Goal: Entertainment & Leisure: Browse casually

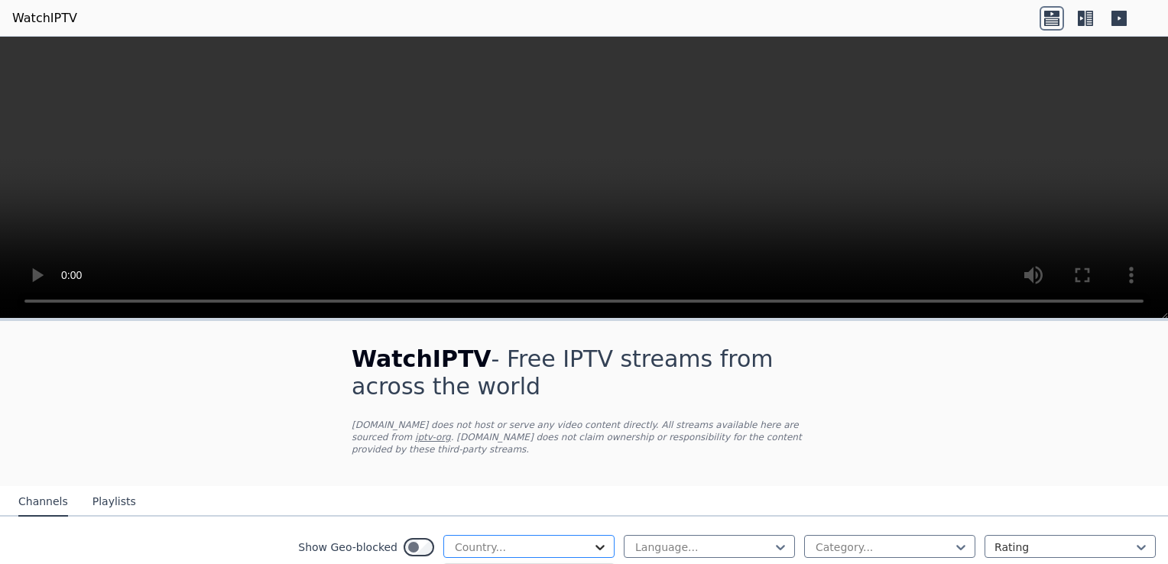
click at [593, 540] on icon at bounding box center [600, 547] width 15 height 15
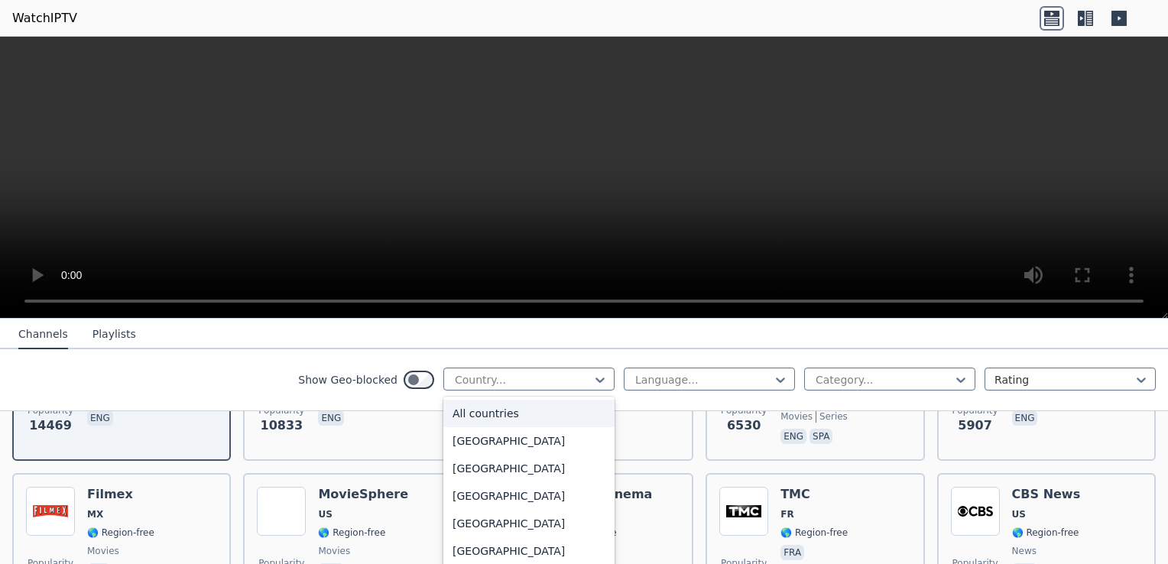
scroll to position [275, 0]
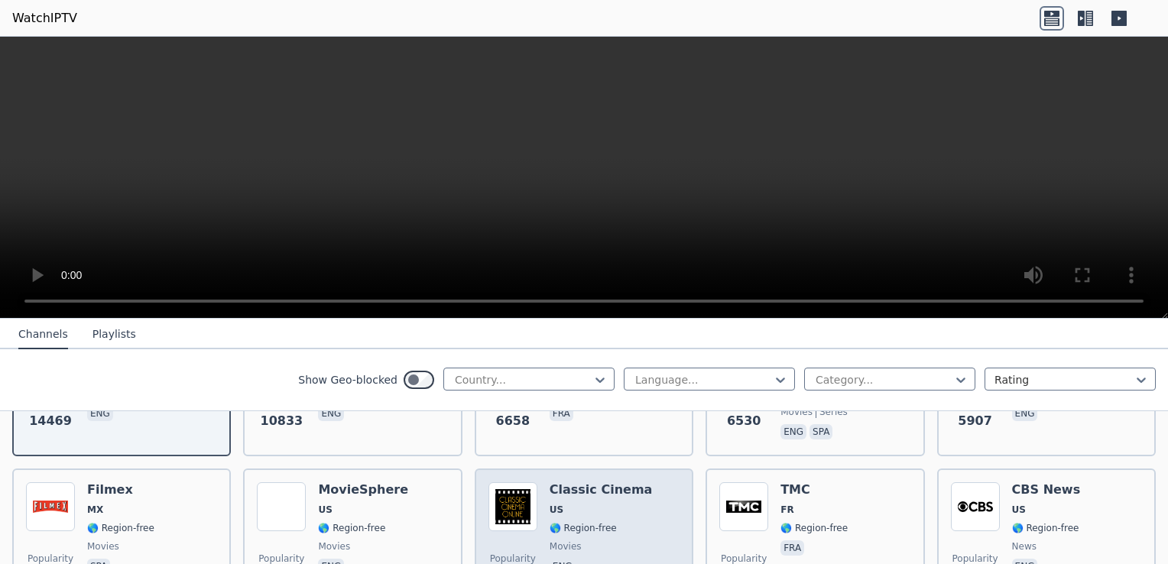
click at [603, 541] on div "Classic Cinema US 🌎 Region-free movies eng" at bounding box center [601, 537] width 103 height 110
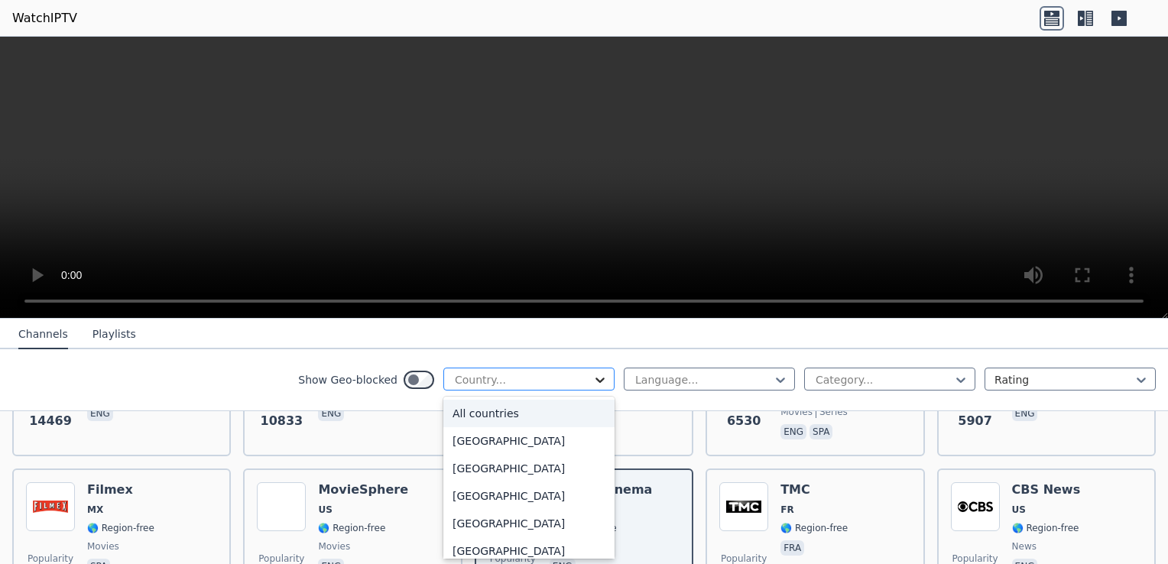
click at [596, 379] on icon at bounding box center [600, 380] width 9 height 5
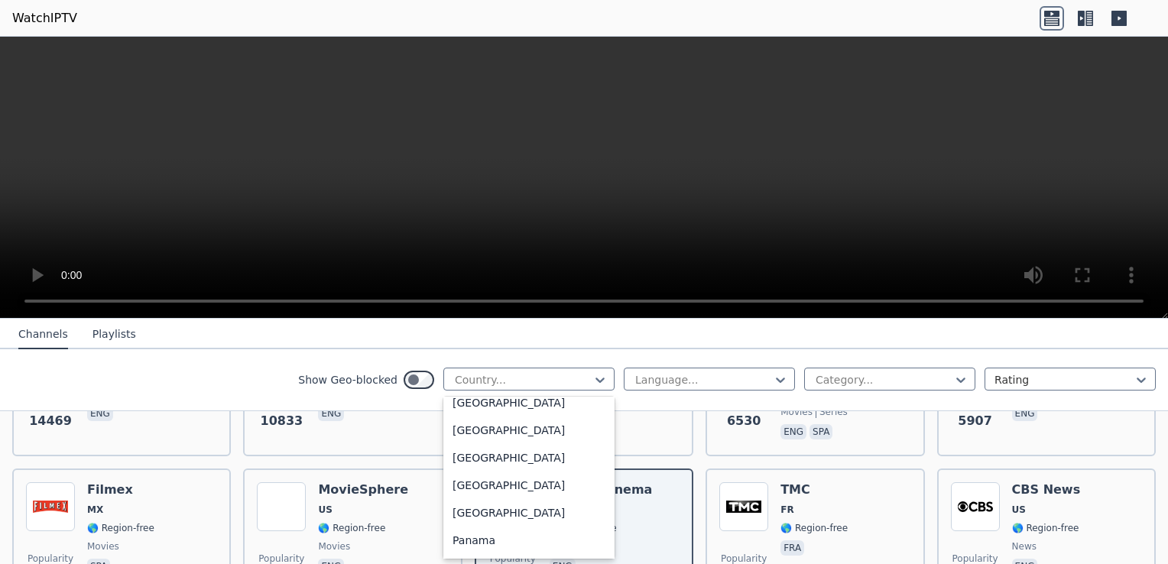
scroll to position [3802, 0]
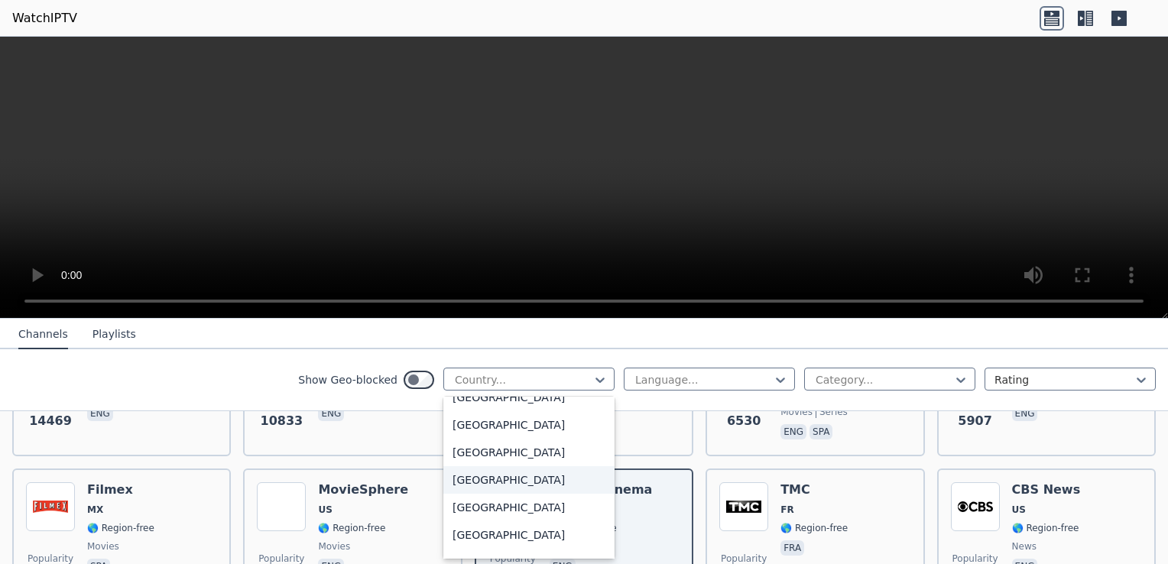
click at [518, 481] on div "[GEOGRAPHIC_DATA]" at bounding box center [528, 480] width 171 height 28
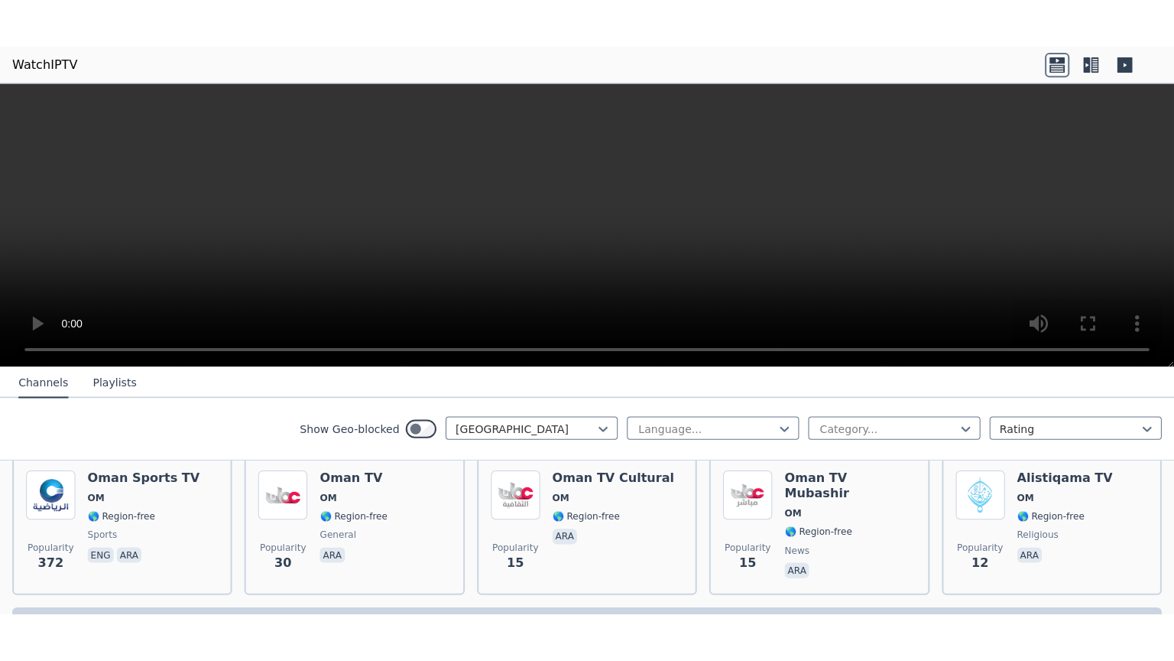
scroll to position [153, 0]
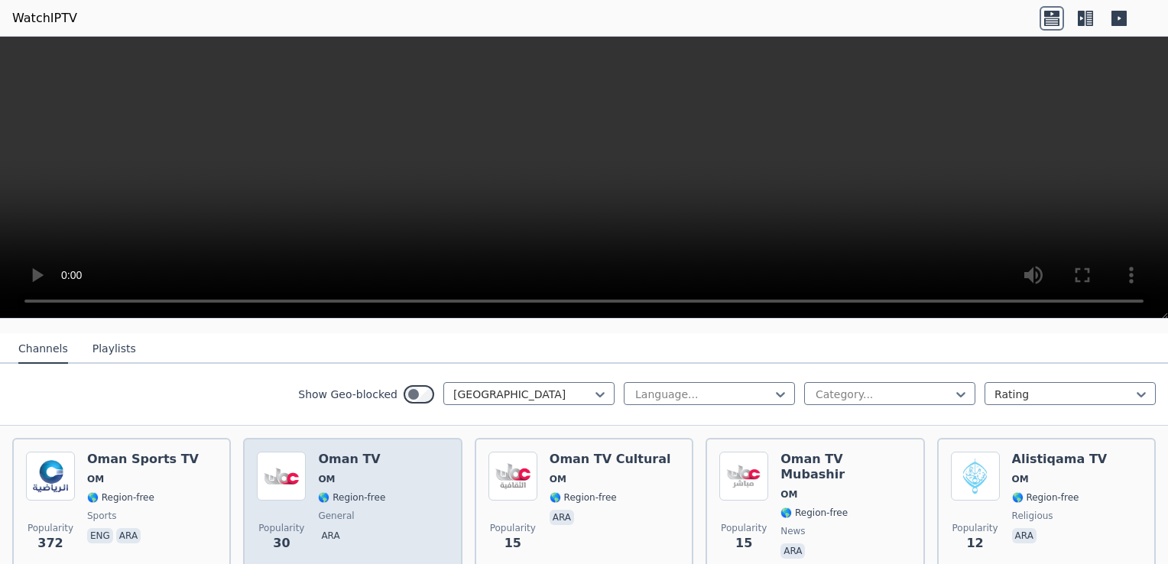
click at [423, 469] on div "Popularity 30 Oman TV OM 🌎 Region-free general ara" at bounding box center [352, 507] width 191 height 110
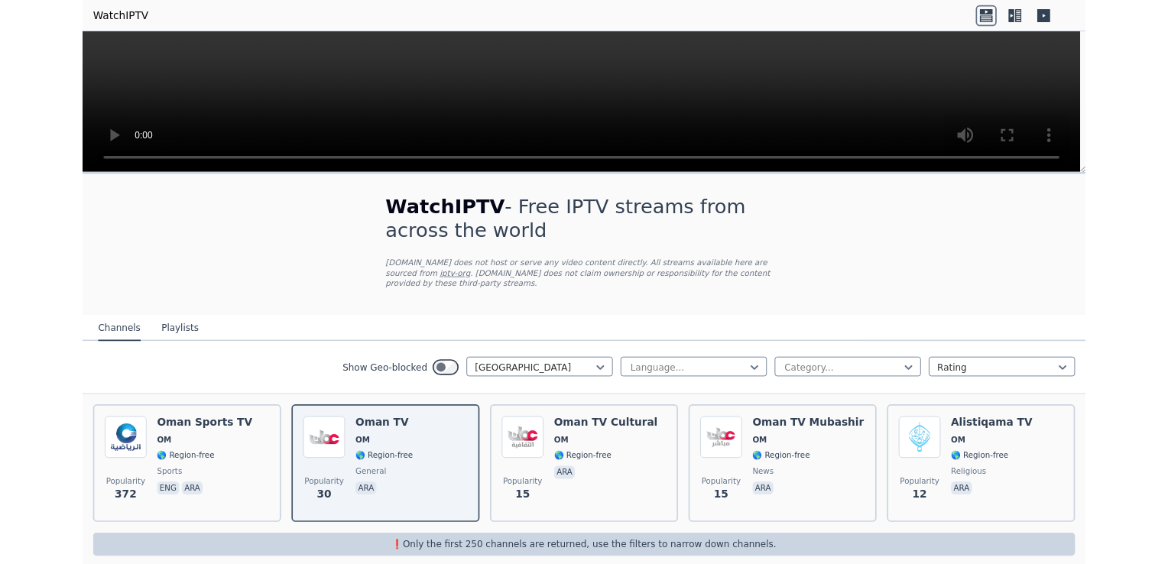
scroll to position [97, 0]
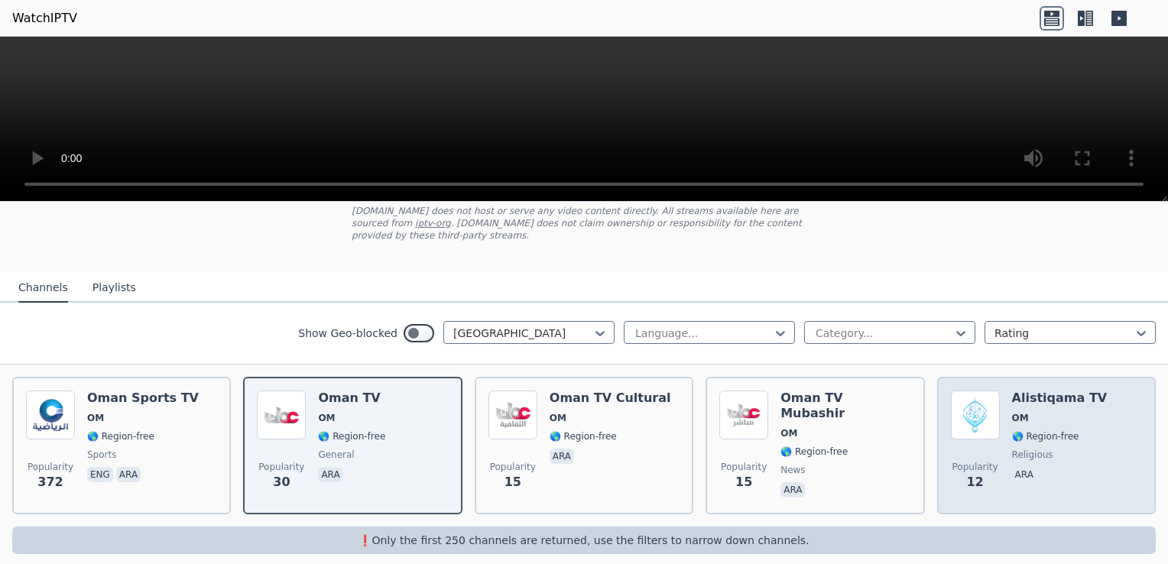
click at [1100, 417] on div "Popularity 12 Alistiqama TV OM 🌎 Region-free religious ara" at bounding box center [1046, 446] width 191 height 110
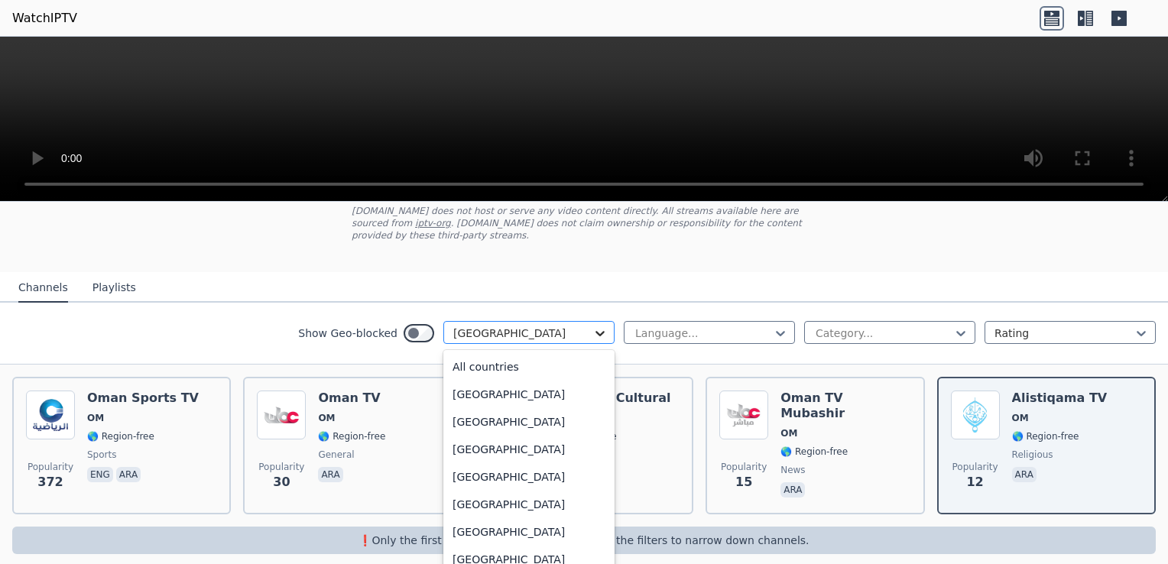
click at [593, 326] on icon at bounding box center [600, 333] width 15 height 15
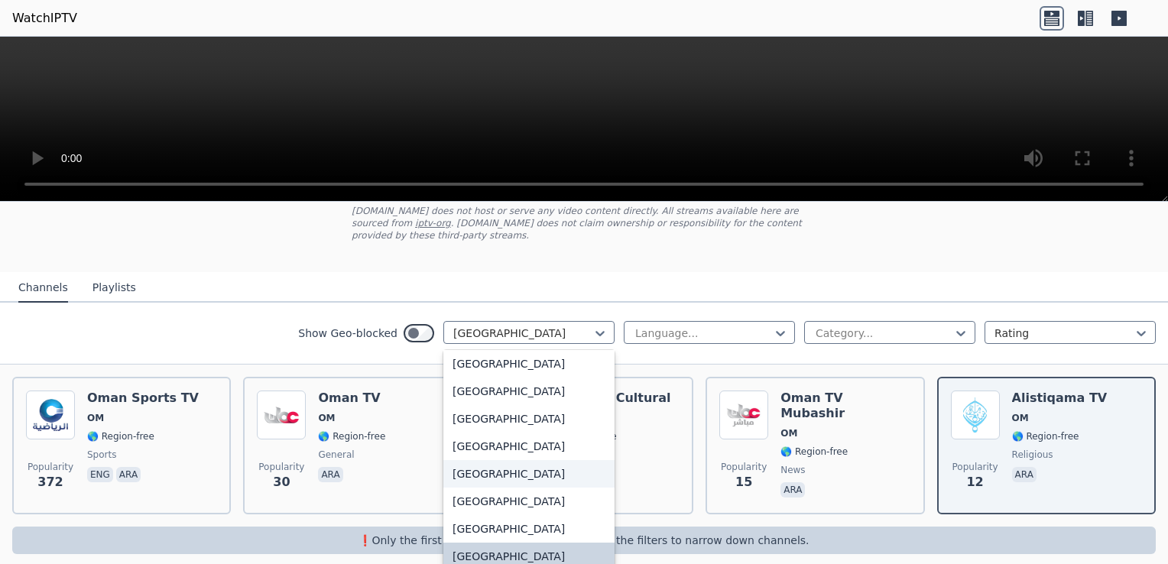
click at [524, 460] on div "[GEOGRAPHIC_DATA]" at bounding box center [528, 474] width 171 height 28
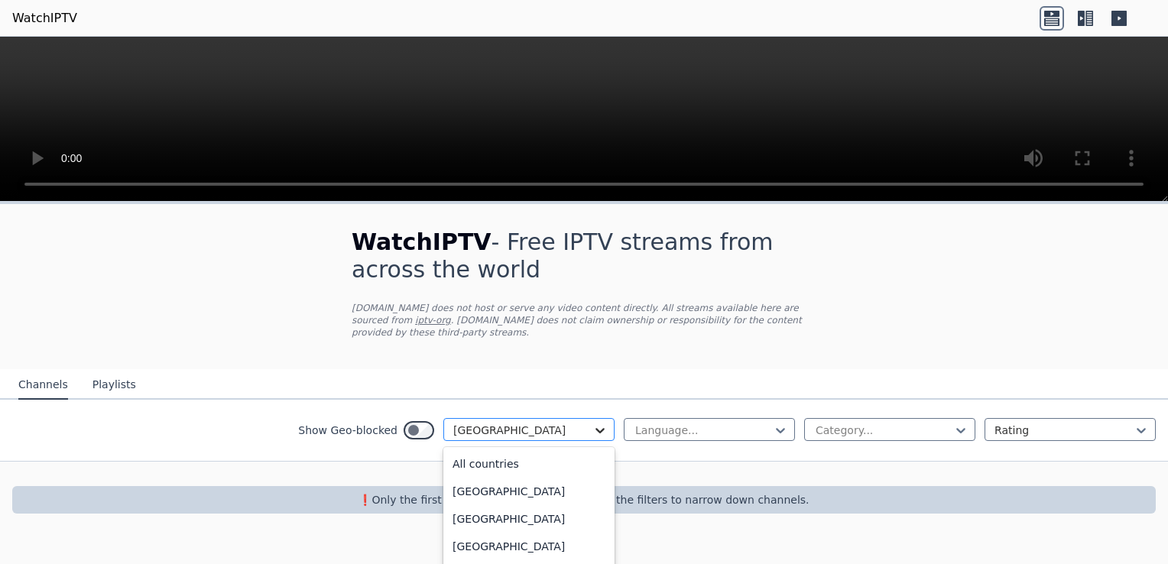
click at [593, 423] on icon at bounding box center [600, 430] width 15 height 15
click at [549, 460] on div "[GEOGRAPHIC_DATA]" at bounding box center [528, 461] width 171 height 28
click at [599, 428] on icon at bounding box center [600, 430] width 9 height 5
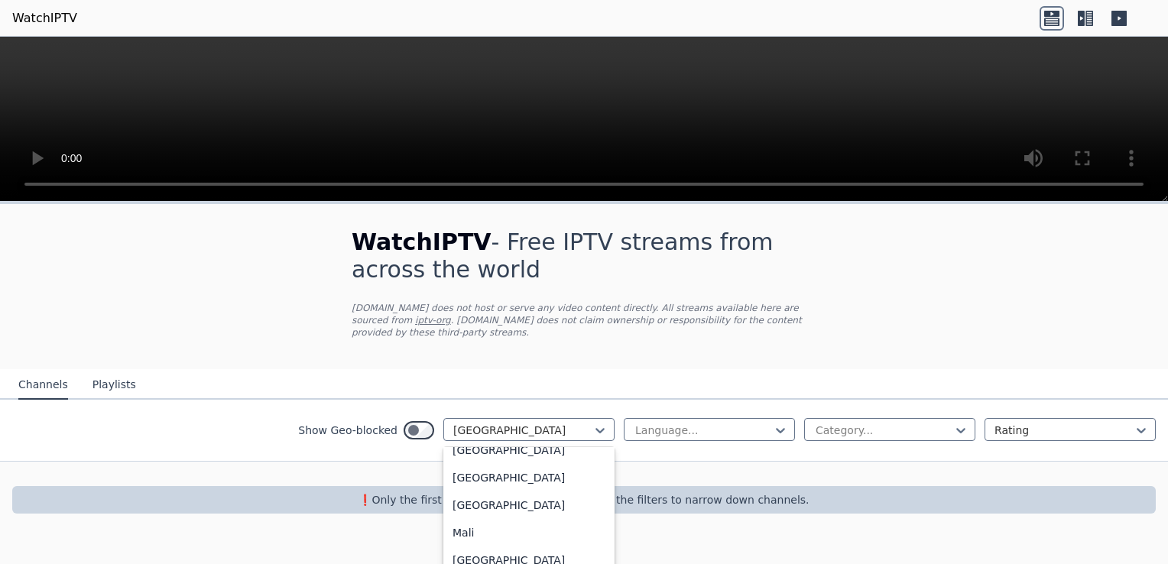
scroll to position [3079, 0]
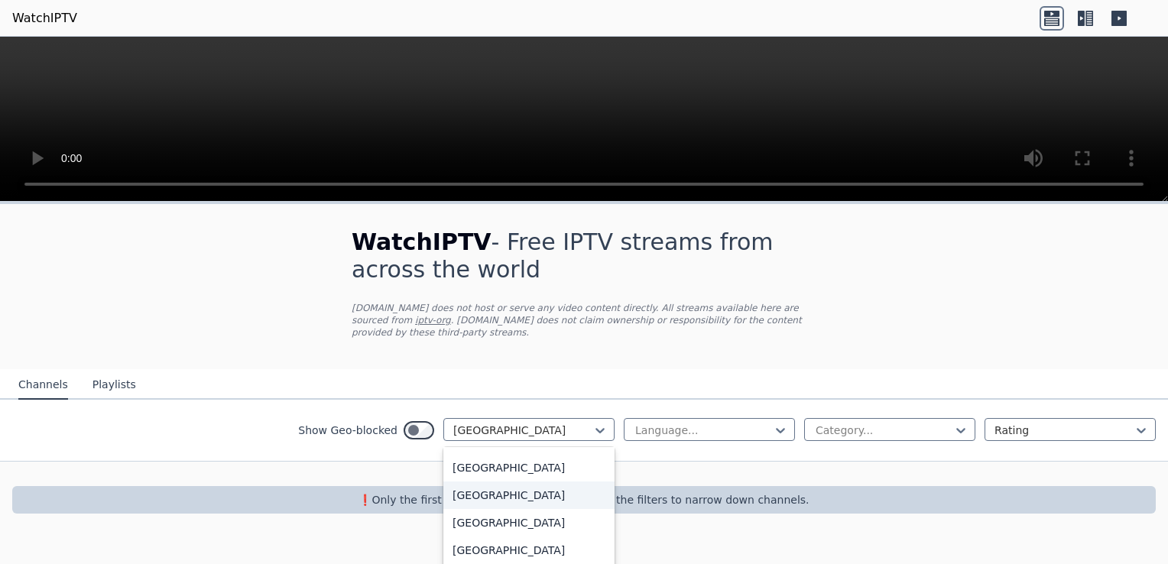
click at [560, 491] on div "[GEOGRAPHIC_DATA]" at bounding box center [528, 496] width 171 height 28
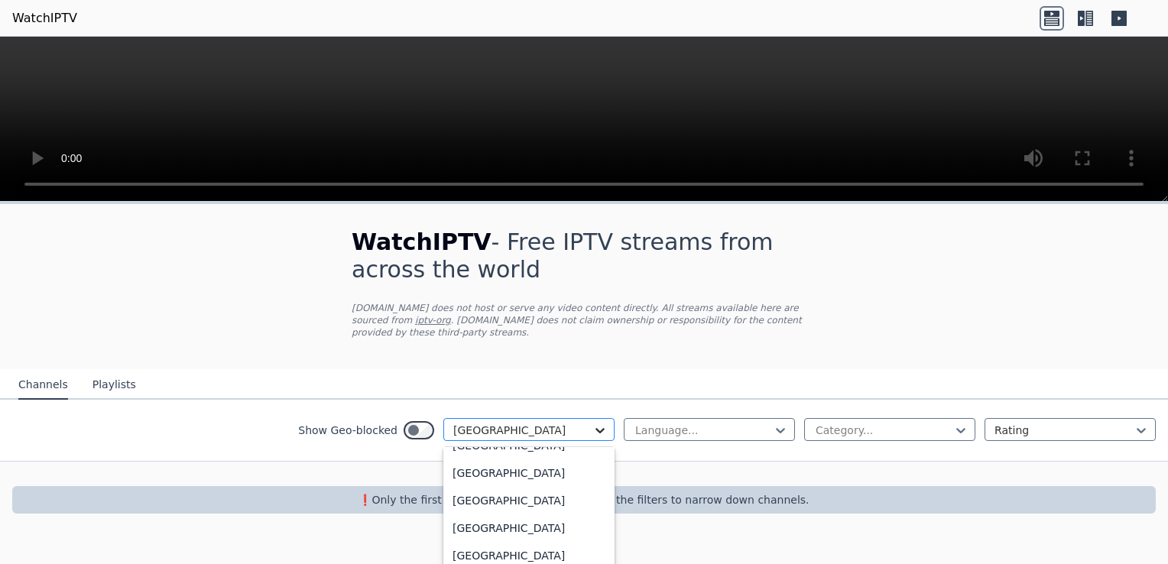
click at [601, 423] on icon at bounding box center [600, 430] width 15 height 15
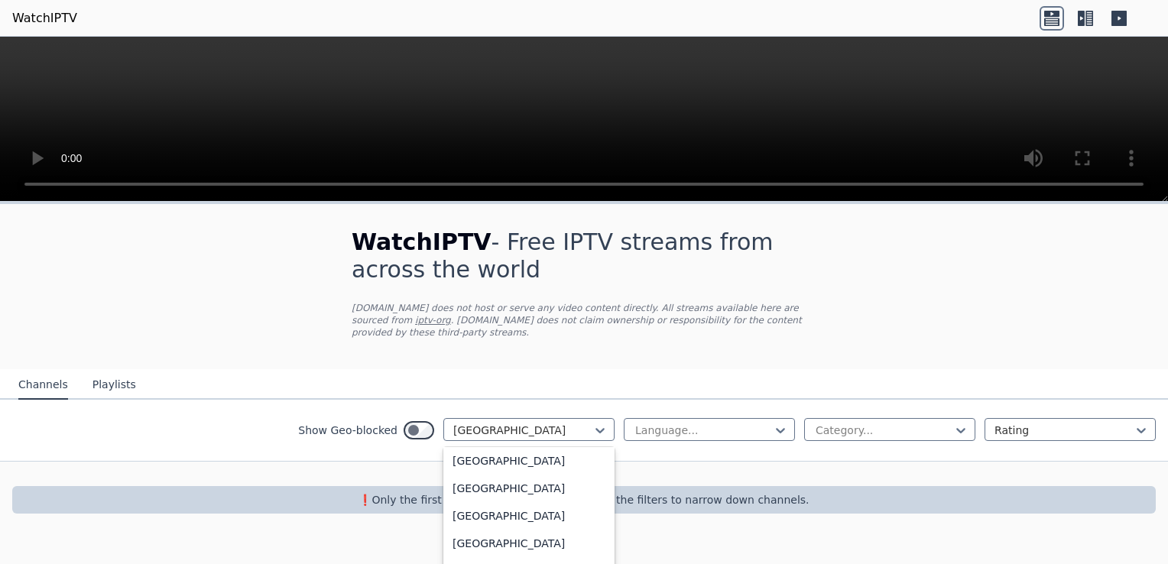
scroll to position [2286, 0]
click at [590, 543] on div "[GEOGRAPHIC_DATA]" at bounding box center [528, 545] width 171 height 28
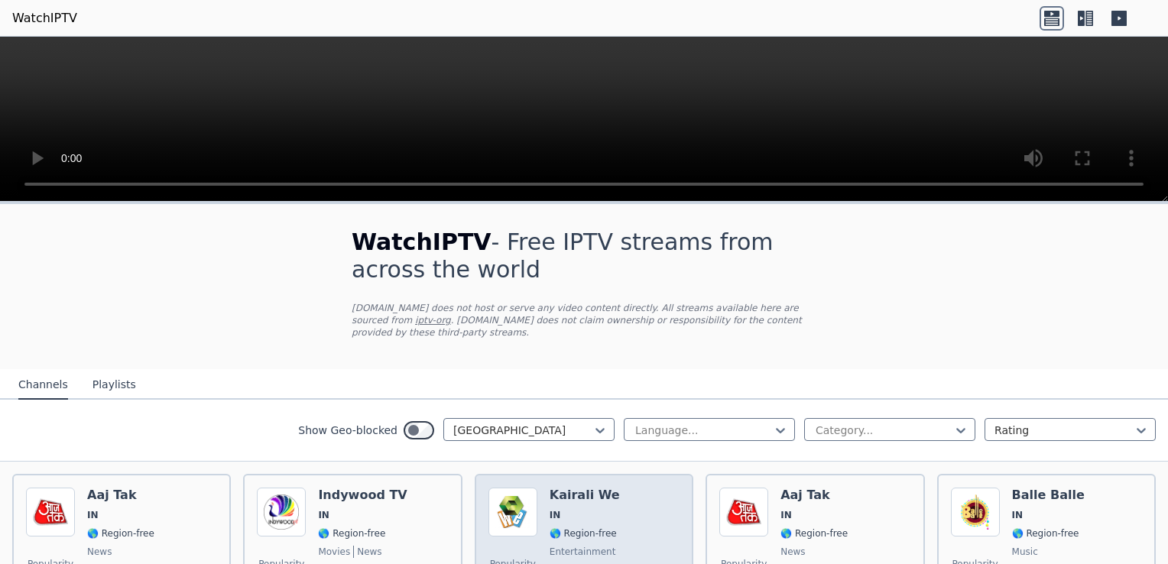
click at [593, 528] on div "Kairali We IN 🌎 Region-free entertainment mal" at bounding box center [585, 543] width 70 height 110
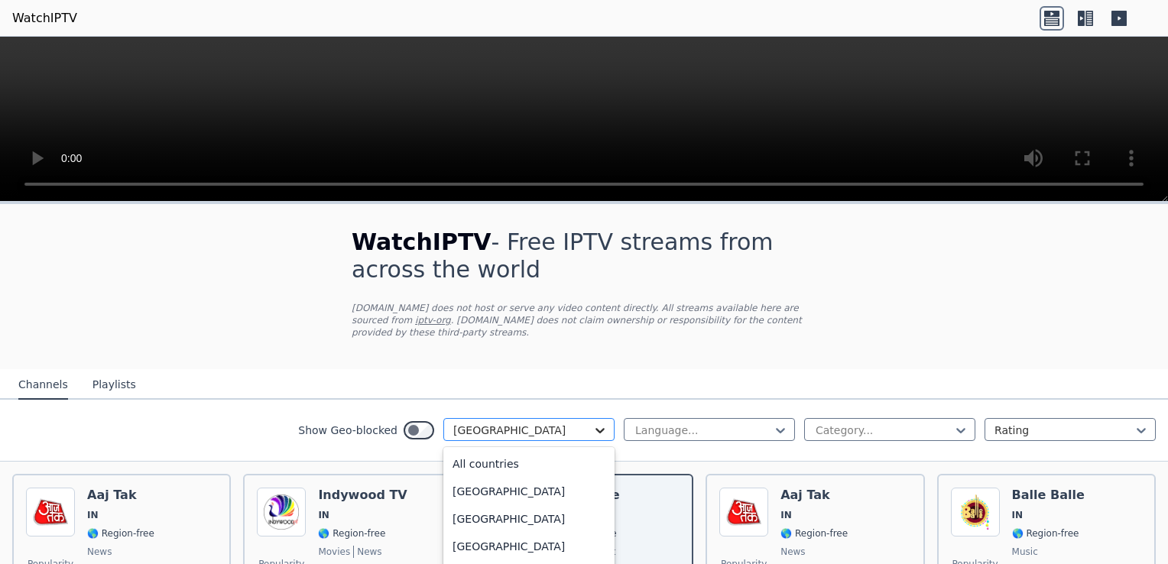
click at [593, 423] on icon at bounding box center [600, 430] width 15 height 15
click at [560, 443] on div "[GEOGRAPHIC_DATA]" at bounding box center [528, 443] width 171 height 28
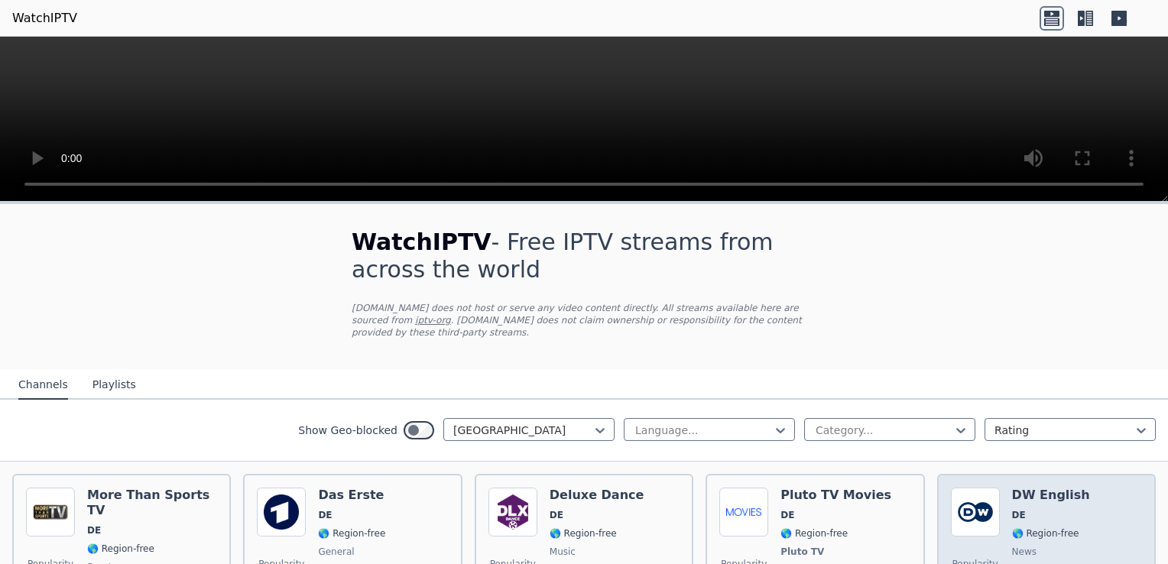
click at [1036, 509] on span "DE" at bounding box center [1051, 515] width 78 height 12
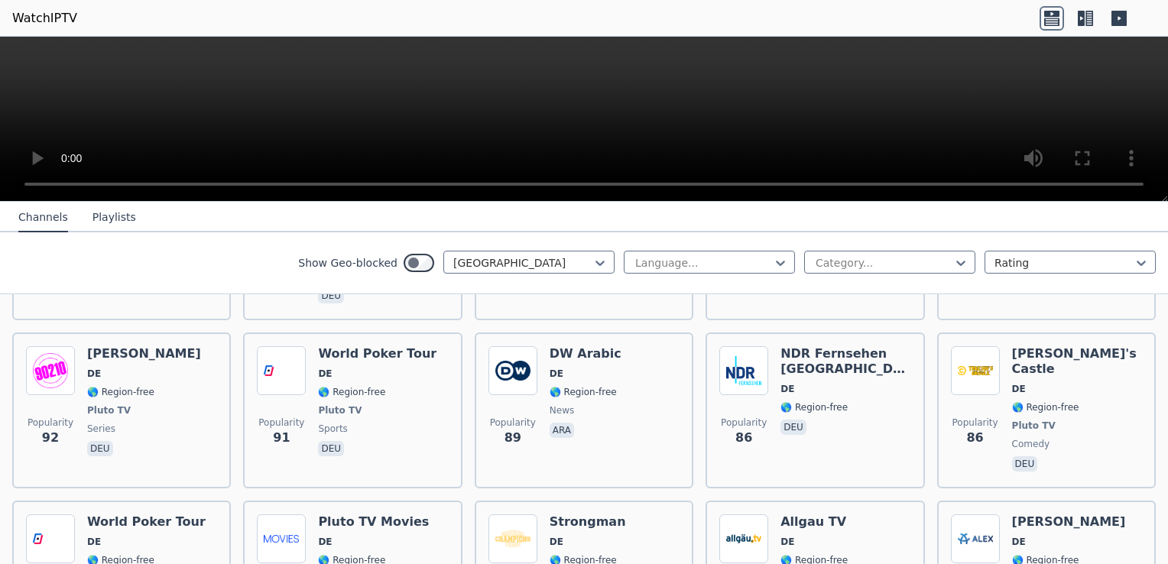
scroll to position [1407, 0]
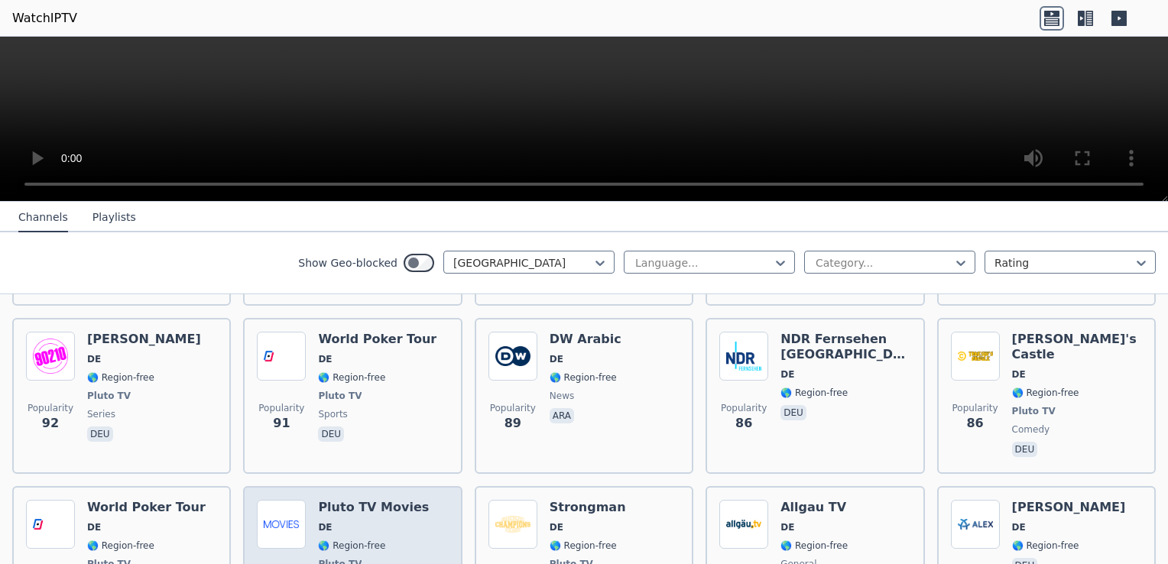
click at [407, 500] on div "Popularity 84 Pluto TV Movies DE 🌎 Region-free Pluto TV movies deu" at bounding box center [352, 556] width 191 height 113
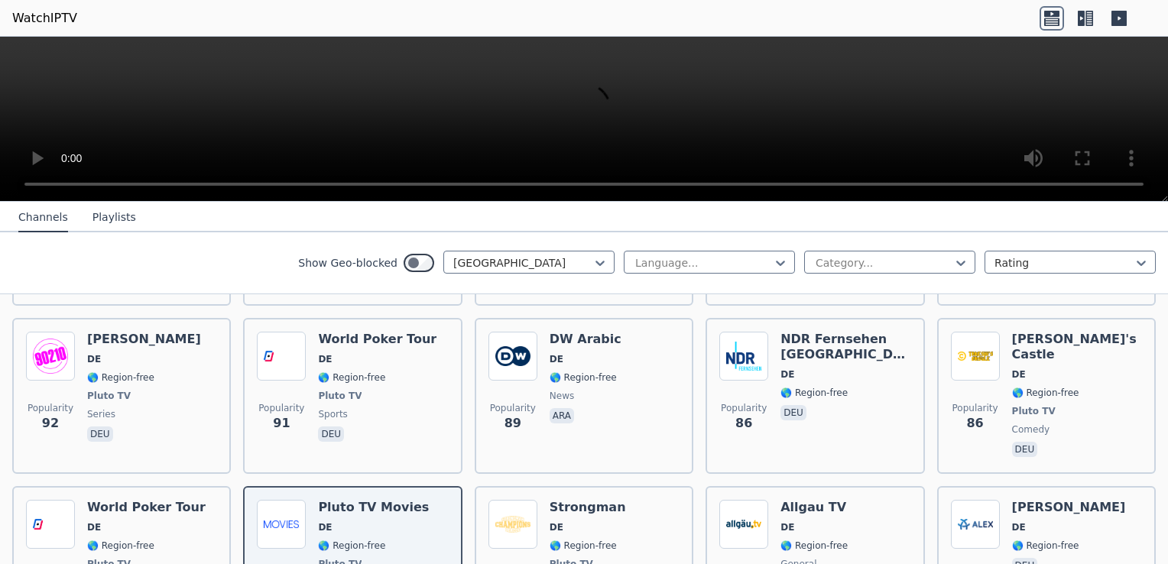
scroll to position [1723, 0]
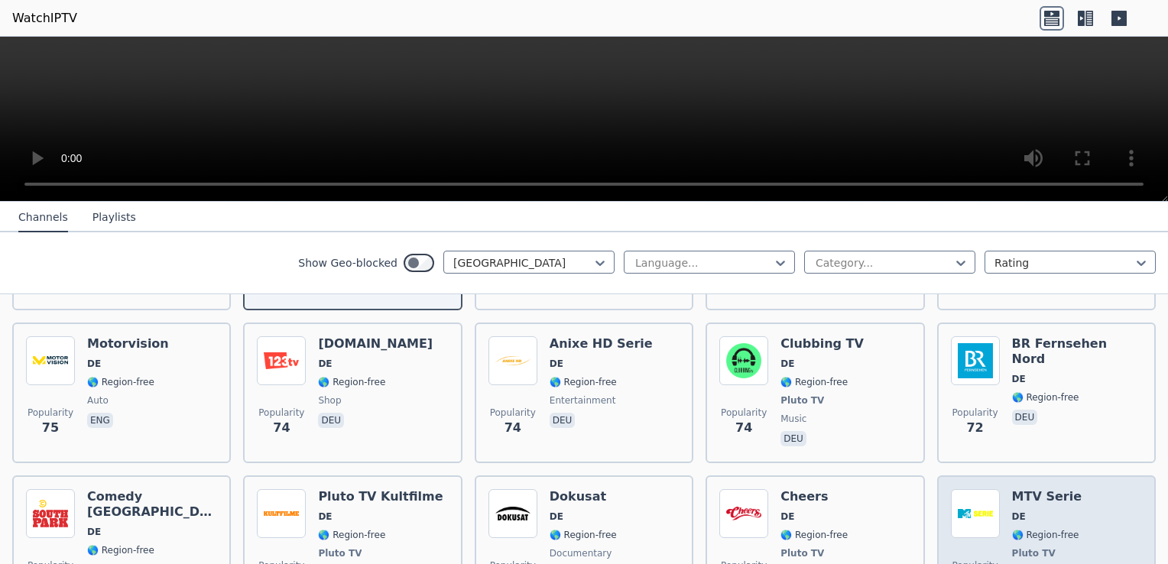
click at [1035, 489] on h6 "MTV Serie" at bounding box center [1047, 496] width 70 height 15
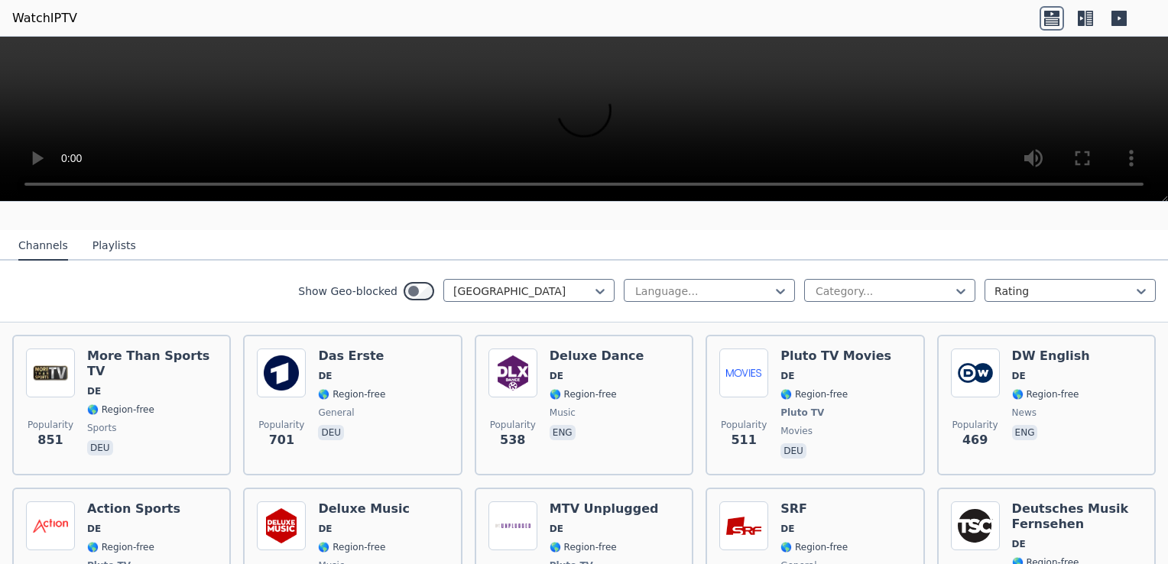
scroll to position [26, 0]
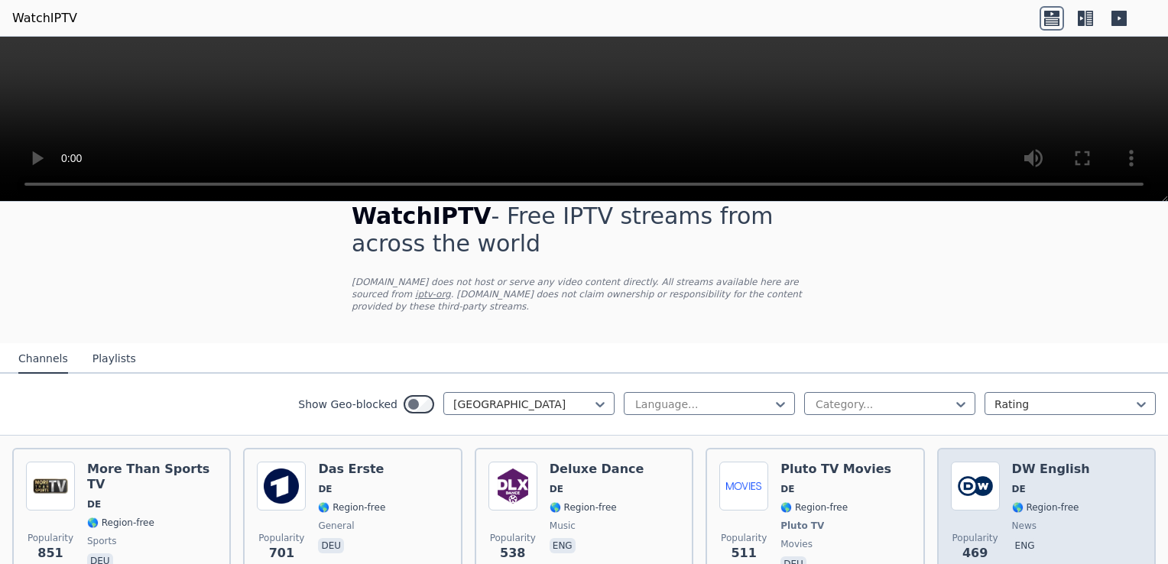
click at [1029, 482] on div "DW English DE 🌎 Region-free news eng" at bounding box center [1051, 518] width 78 height 113
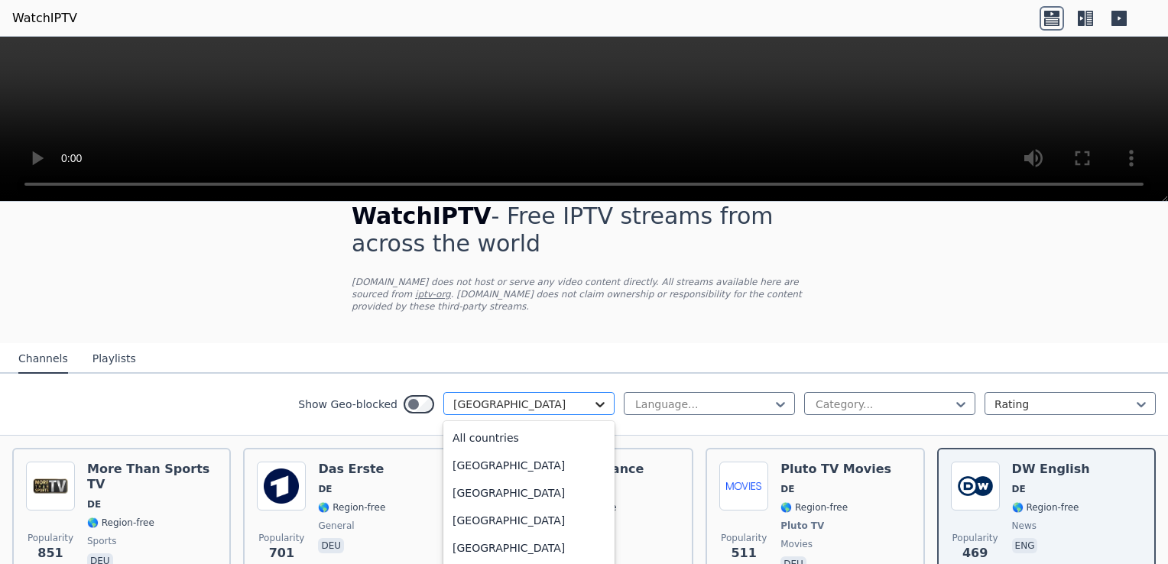
click at [593, 397] on icon at bounding box center [600, 404] width 15 height 15
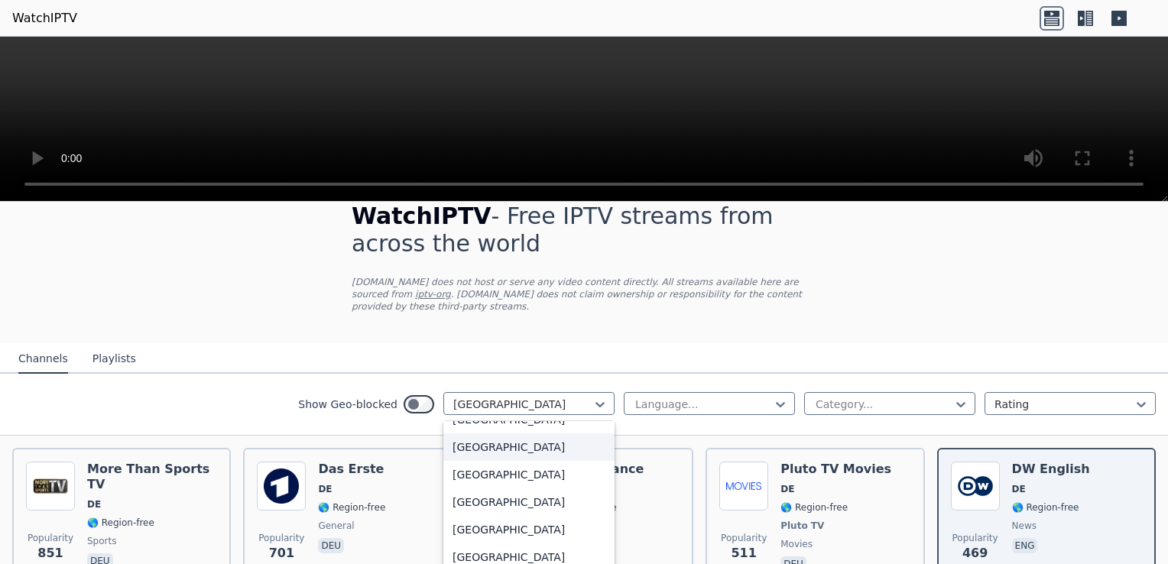
click at [578, 441] on div "[GEOGRAPHIC_DATA]" at bounding box center [528, 448] width 171 height 28
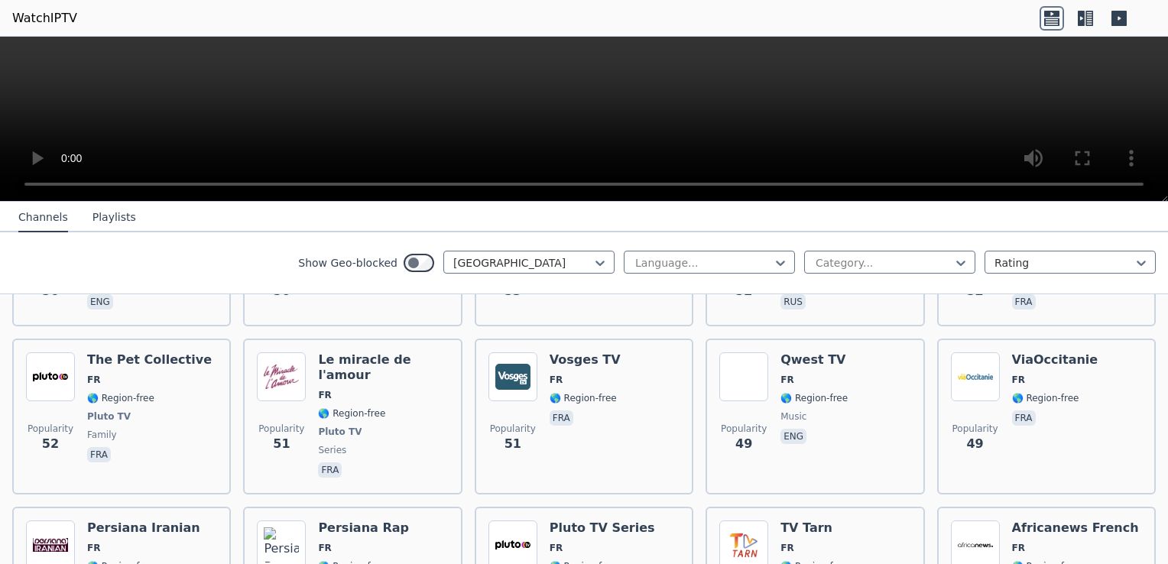
scroll to position [3696, 0]
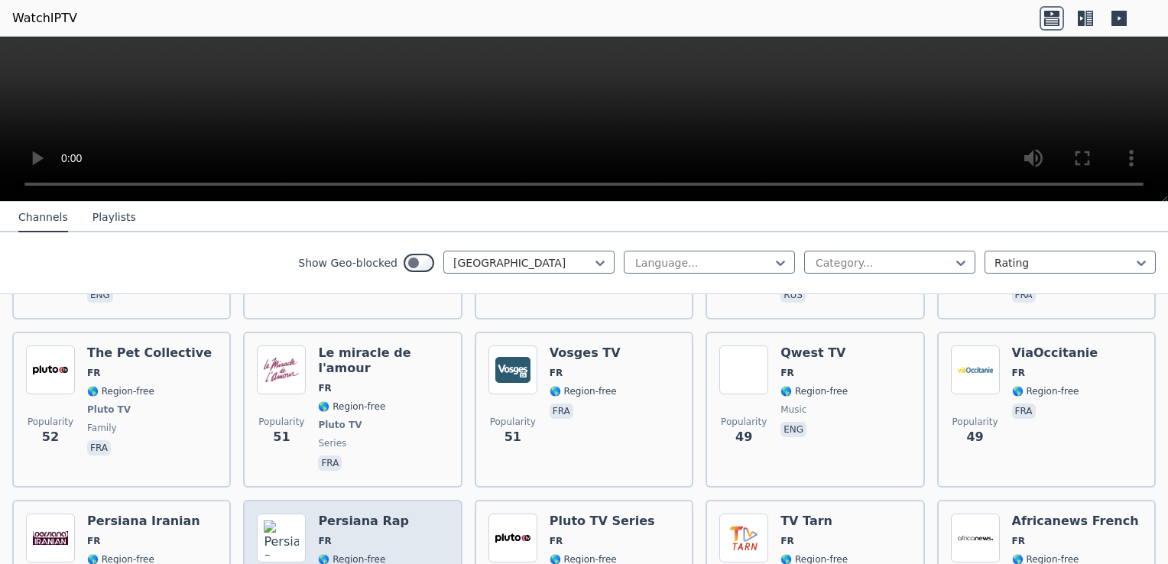
click at [420, 514] on div "Popularity 48 Persiana Rap FR 🌎 Region-free music fra" at bounding box center [352, 570] width 191 height 113
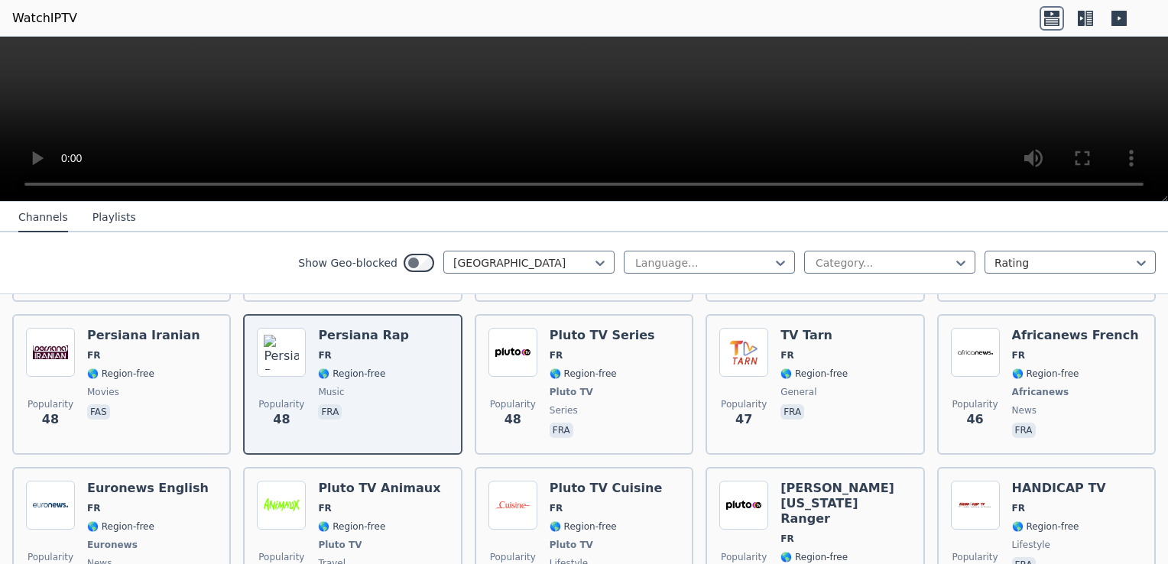
scroll to position [3898, 0]
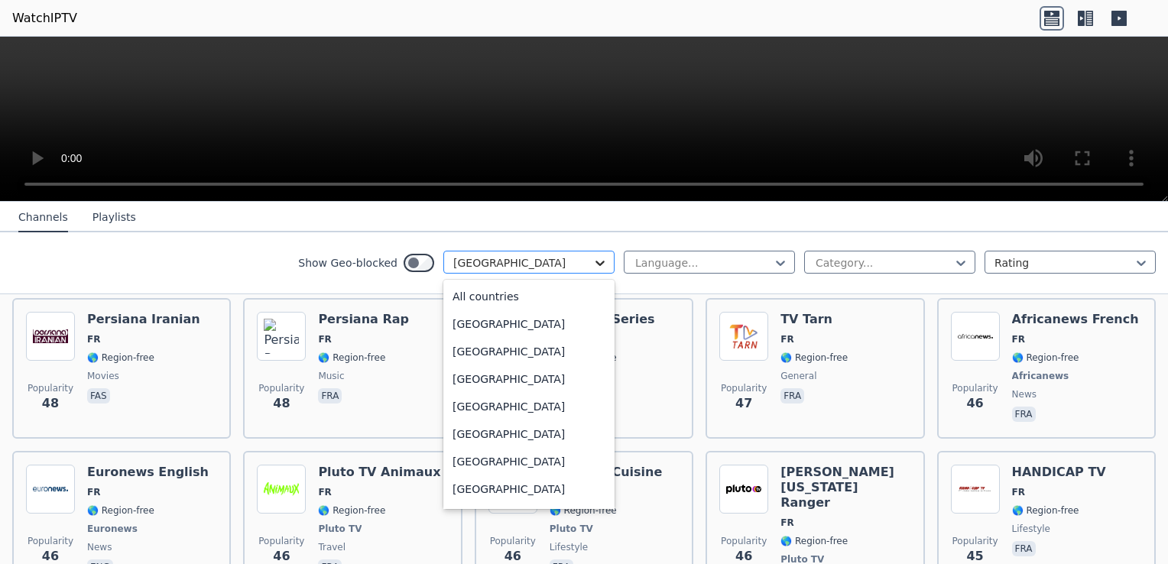
click at [593, 268] on icon at bounding box center [600, 262] width 15 height 15
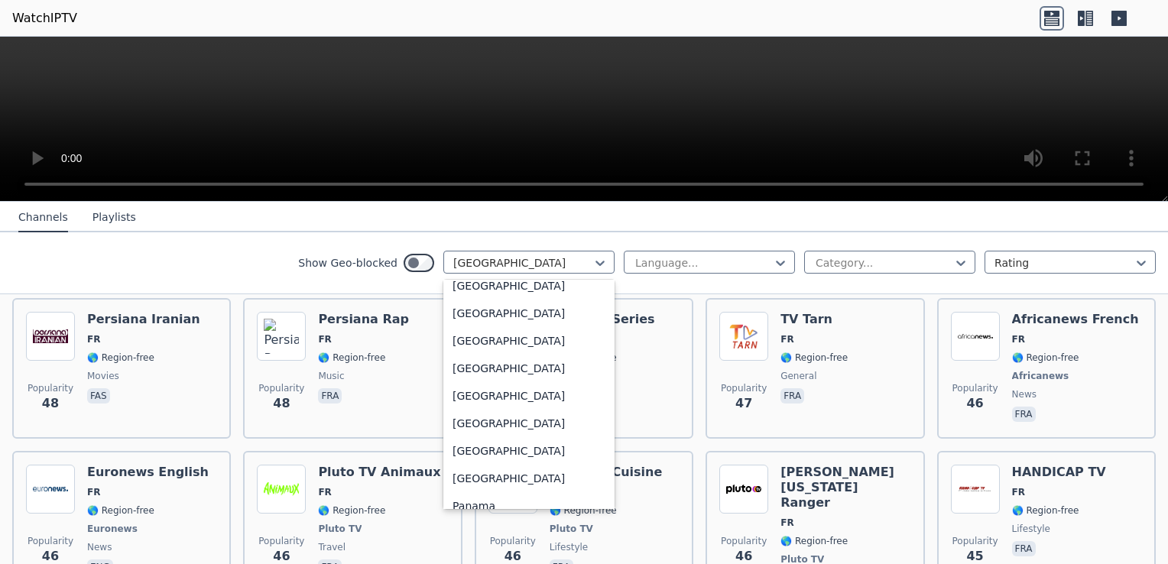
scroll to position [3773, 0]
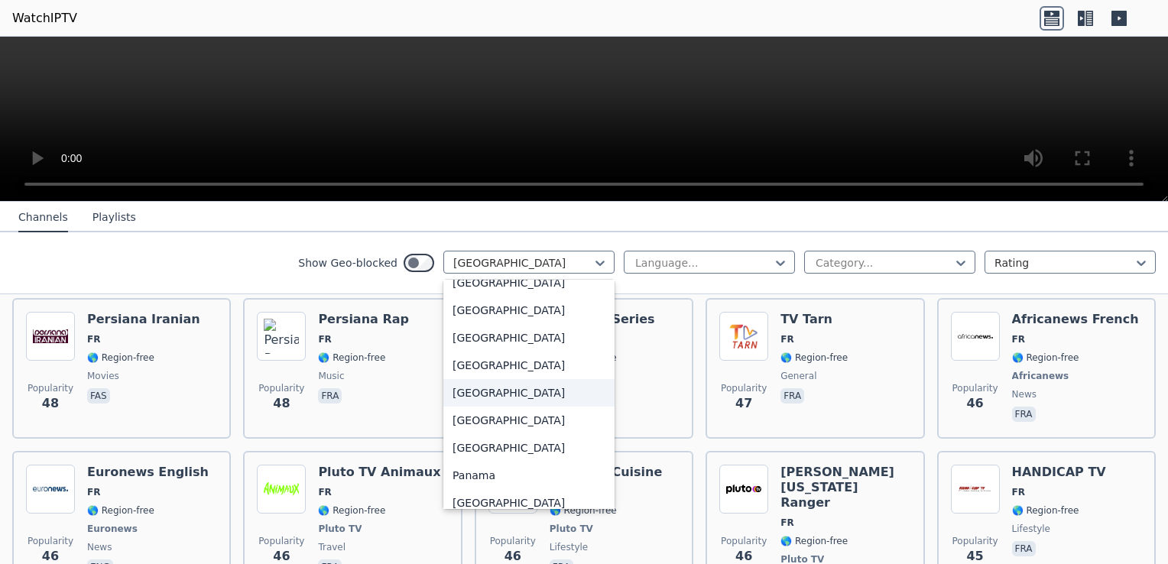
click at [567, 391] on div "[GEOGRAPHIC_DATA]" at bounding box center [528, 393] width 171 height 28
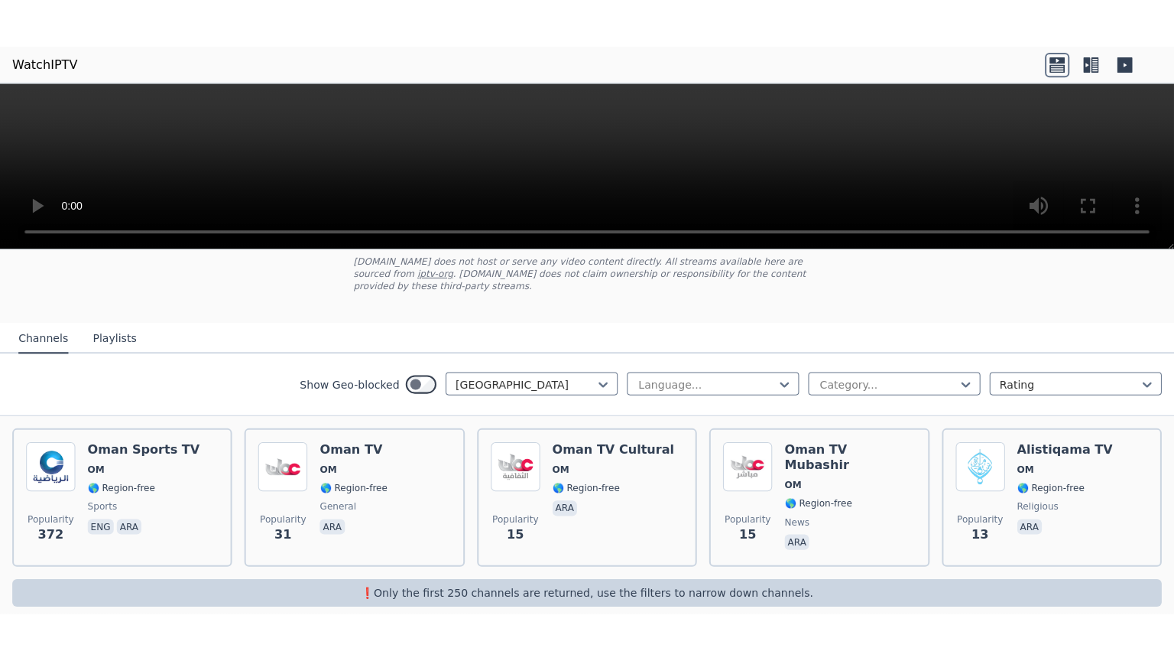
scroll to position [97, 0]
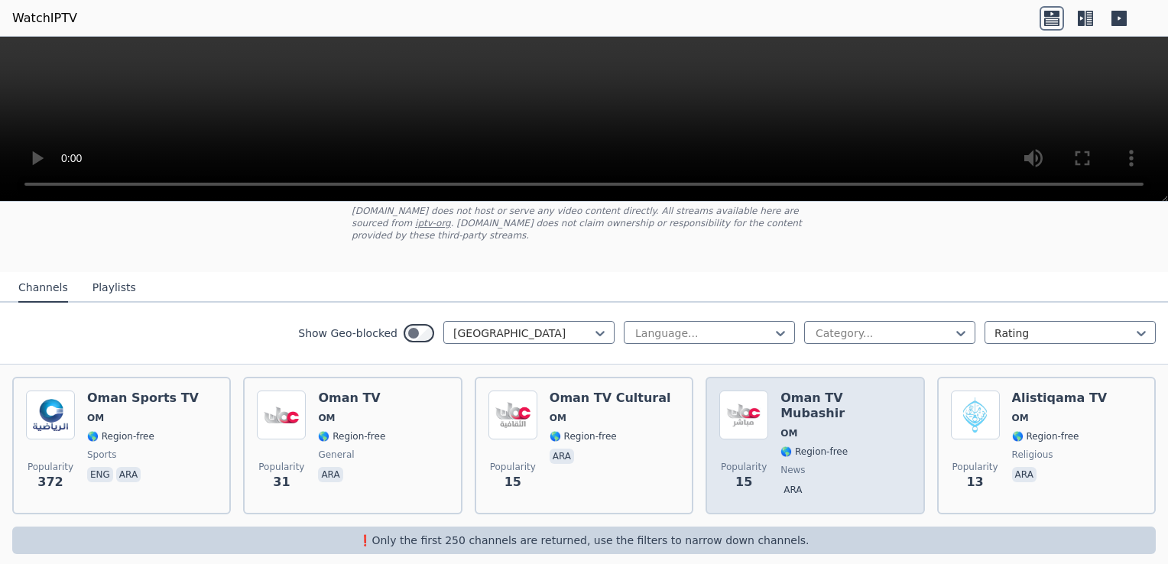
click at [882, 419] on div "Popularity 15 Oman TV Mubashir OM 🌎 Region-free news ara" at bounding box center [815, 446] width 191 height 110
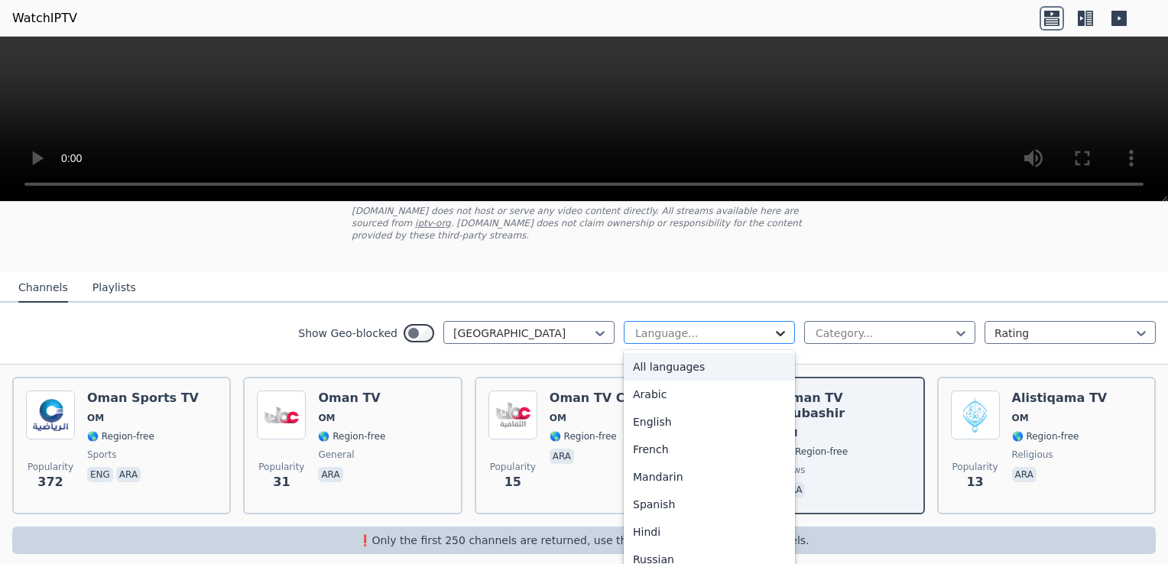
click at [776, 331] on icon at bounding box center [780, 333] width 9 height 5
click at [734, 381] on div "Arabic" at bounding box center [709, 395] width 171 height 28
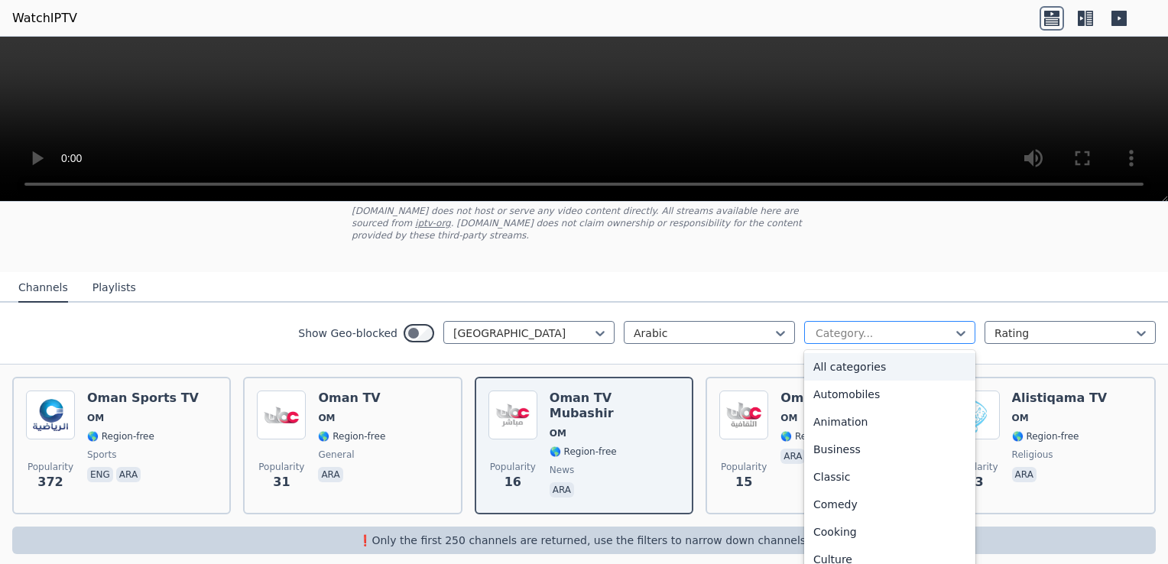
click at [847, 326] on div at bounding box center [883, 333] width 139 height 15
click at [917, 463] on div "Family" at bounding box center [889, 477] width 171 height 28
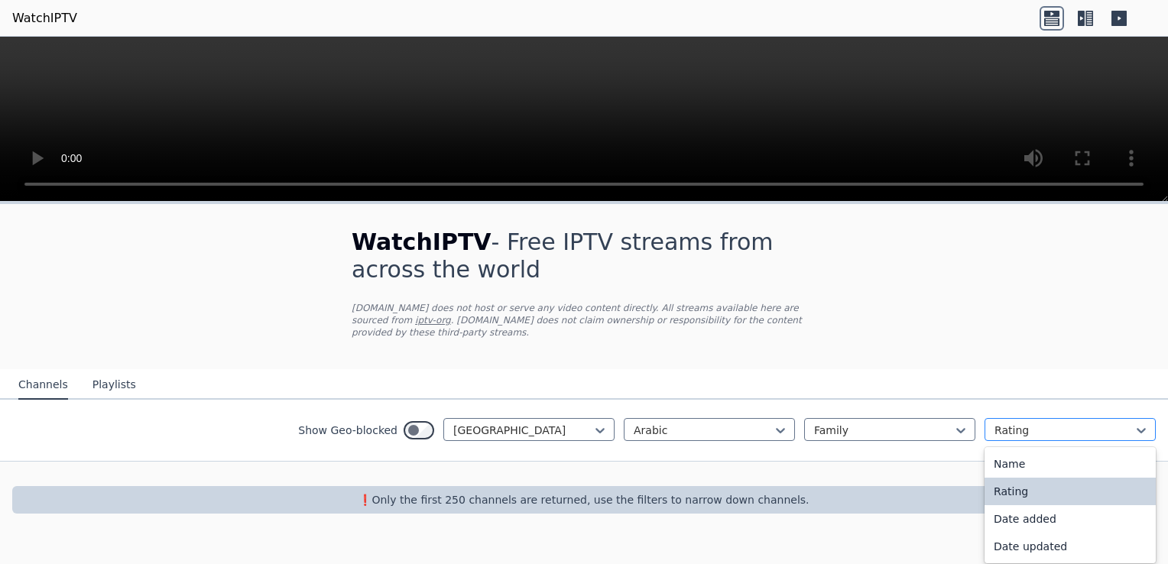
click at [1034, 423] on div at bounding box center [1064, 430] width 139 height 15
click at [1031, 450] on div "Name" at bounding box center [1070, 464] width 171 height 28
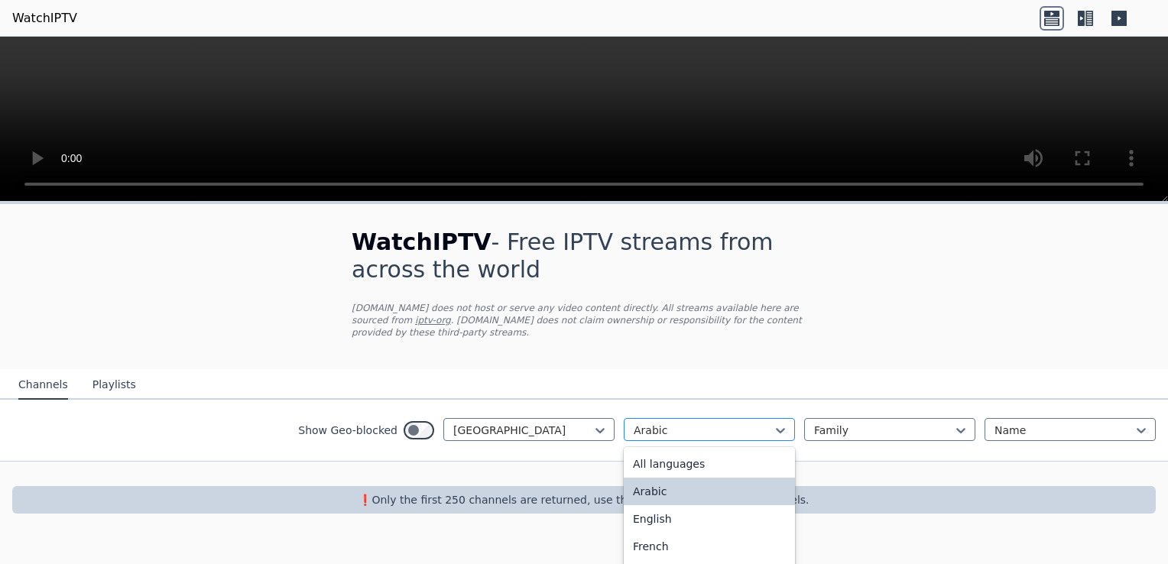
click at [661, 423] on div at bounding box center [703, 430] width 139 height 15
click at [668, 450] on div "All languages" at bounding box center [709, 464] width 171 height 28
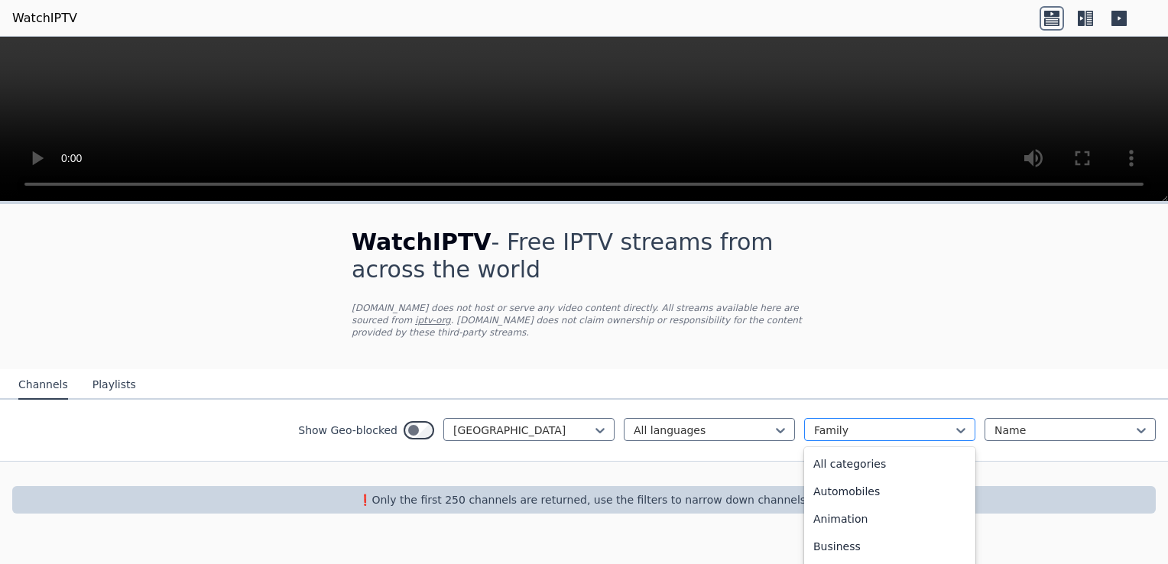
scroll to position [113, 0]
click at [825, 423] on div at bounding box center [883, 430] width 139 height 15
click at [920, 450] on div "All categories" at bounding box center [889, 464] width 171 height 28
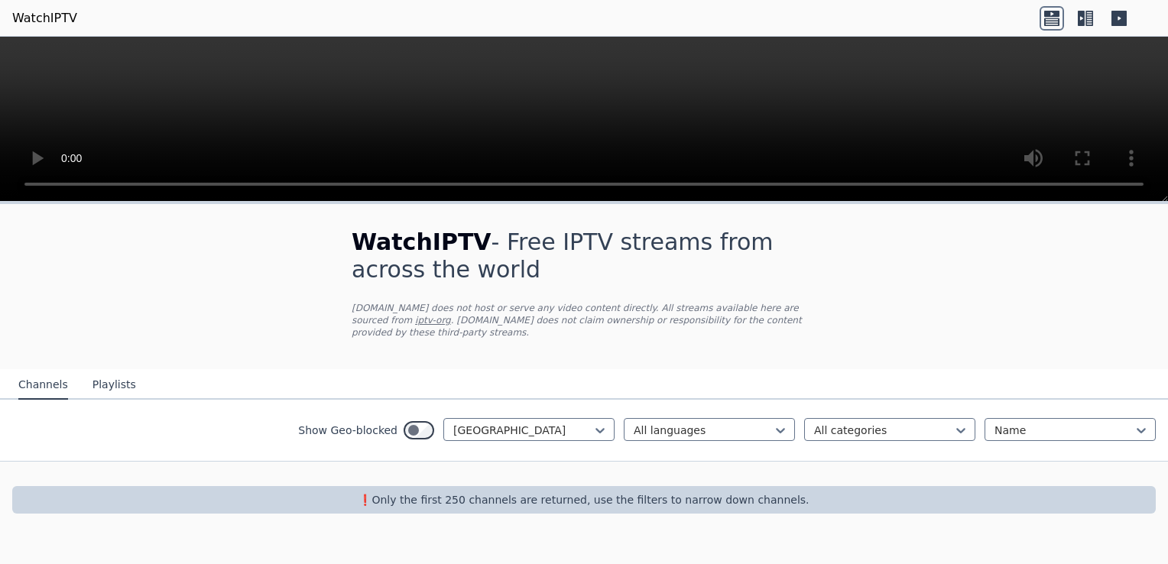
click at [920, 447] on div "Show Geo-blocked Oman All languages All categories Name" at bounding box center [584, 431] width 1168 height 62
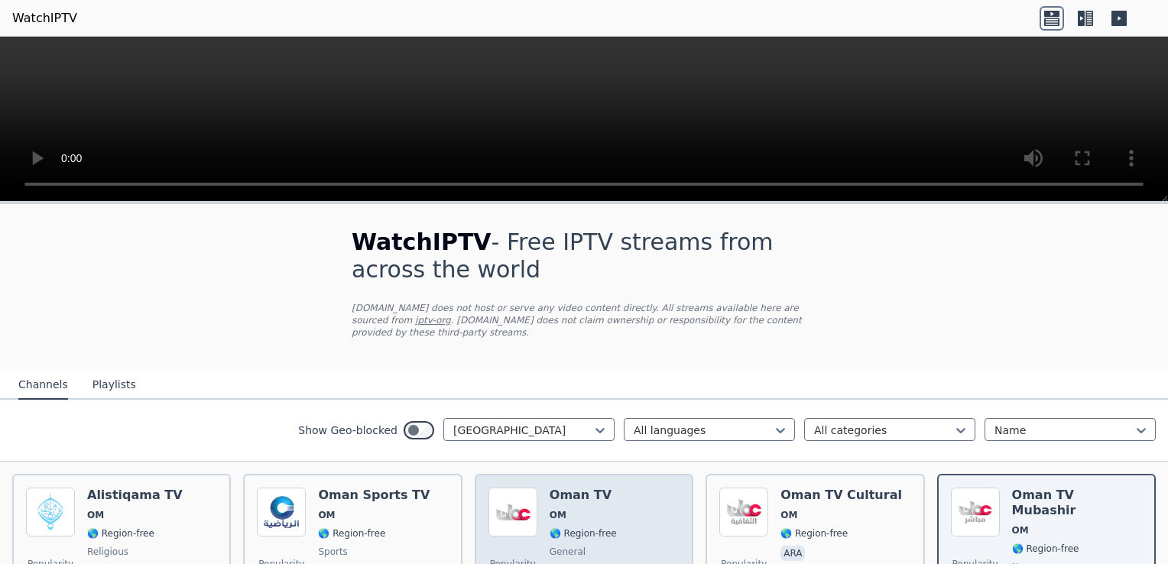
click at [651, 488] on div "Popularity 31 Oman TV OM 🌎 Region-free general ara" at bounding box center [584, 543] width 191 height 110
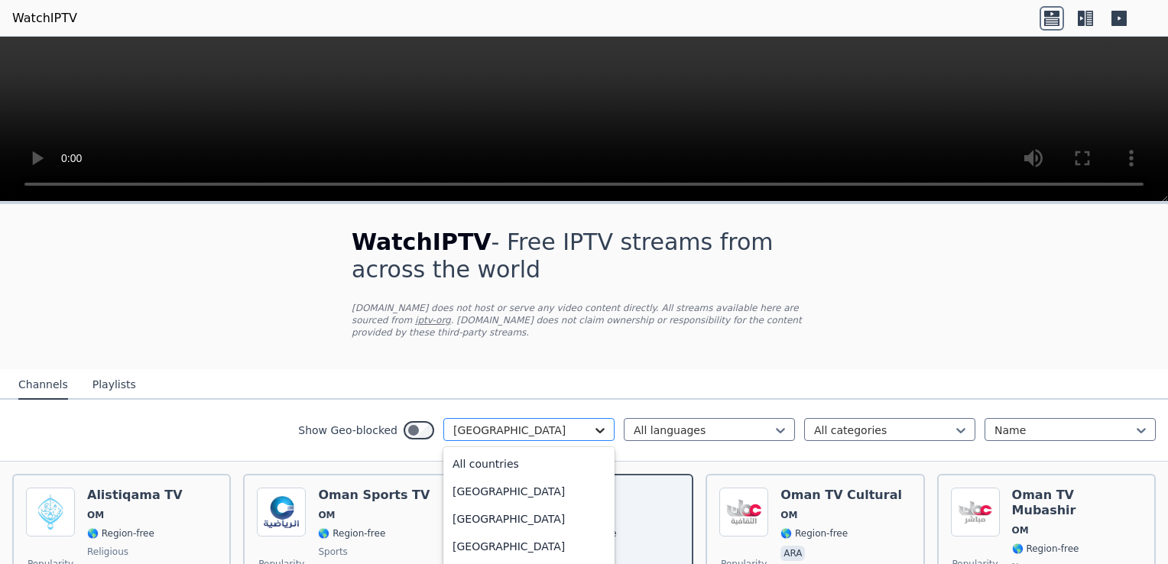
scroll to position [3679, 0]
click at [593, 423] on icon at bounding box center [600, 430] width 15 height 15
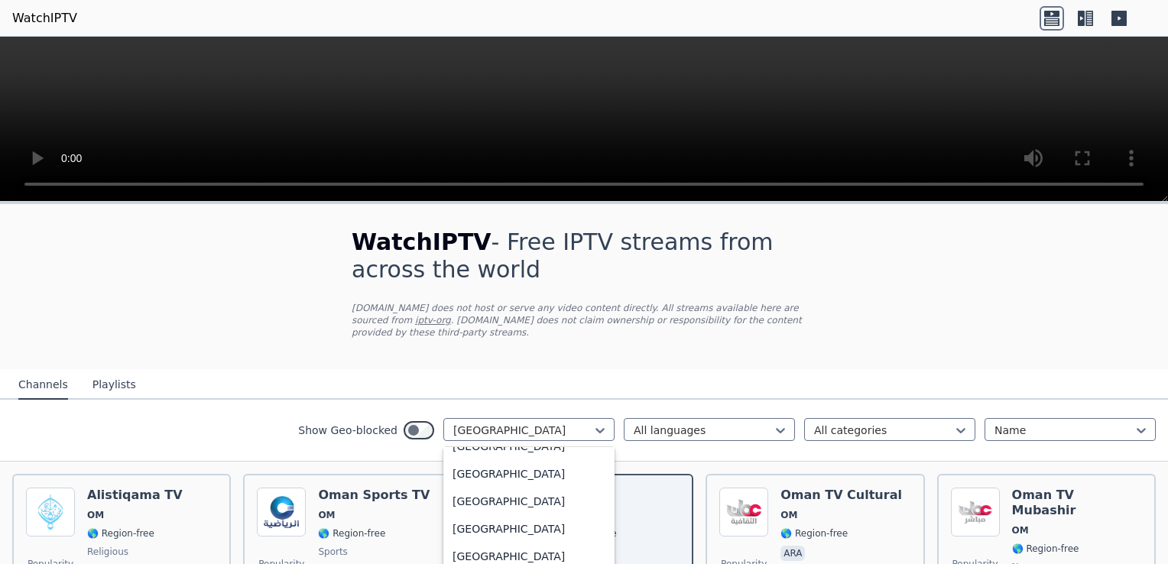
scroll to position [5343, 0]
click at [560, 465] on div "[GEOGRAPHIC_DATA]" at bounding box center [528, 477] width 171 height 28
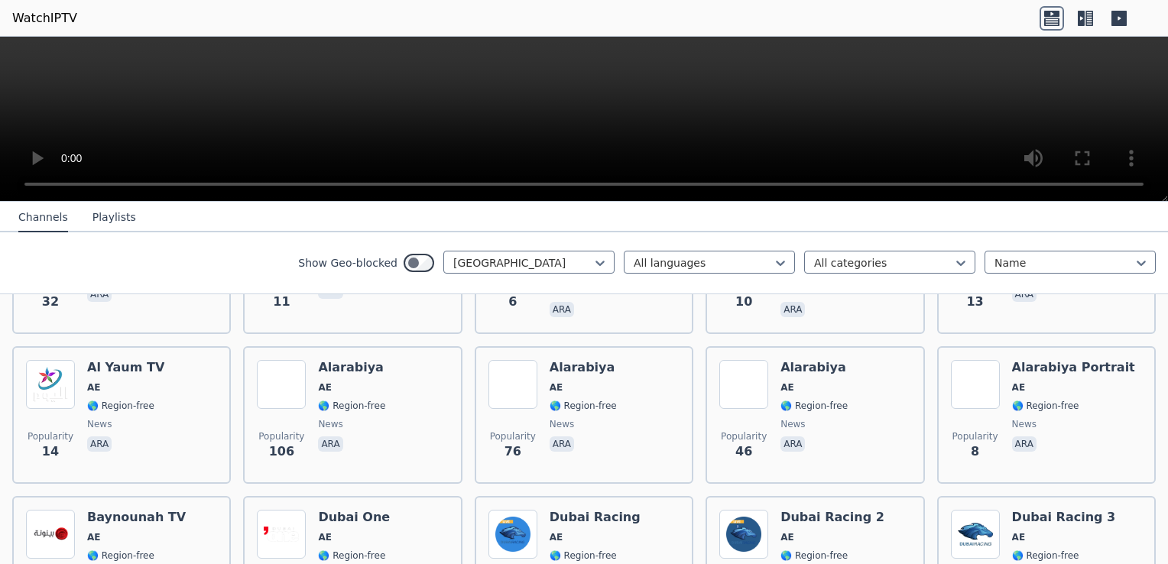
scroll to position [459, 0]
